Goal: Task Accomplishment & Management: Manage account settings

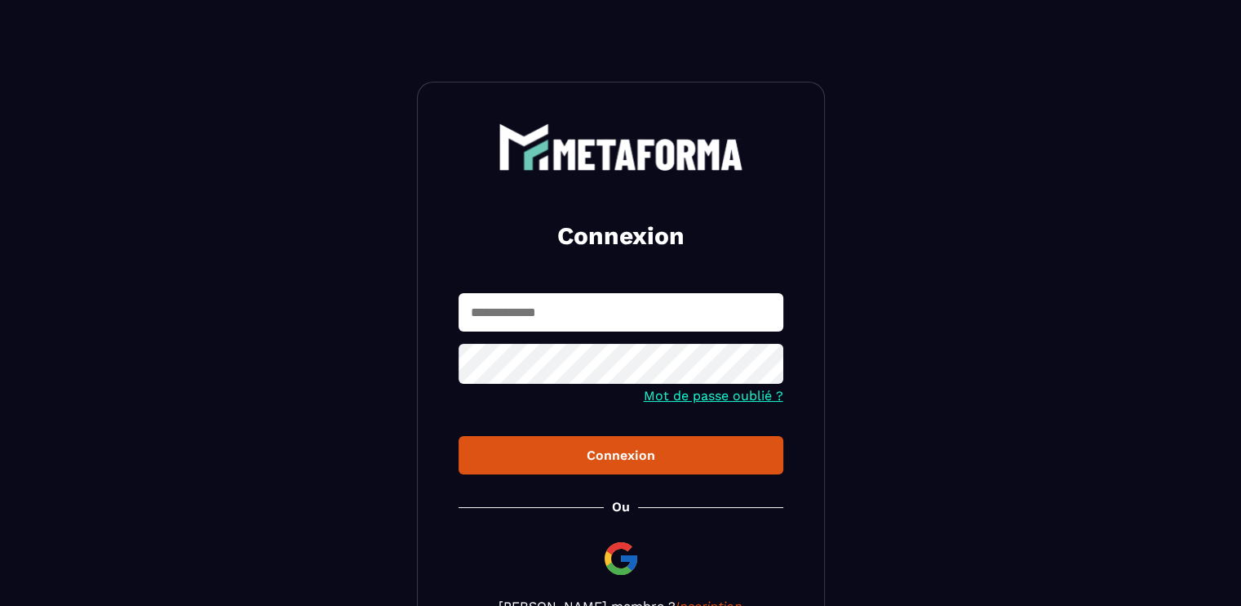
type input "**********"
click at [591, 454] on div "Connexion" at bounding box center [621, 455] width 299 height 16
